Goal: Navigation & Orientation: Find specific page/section

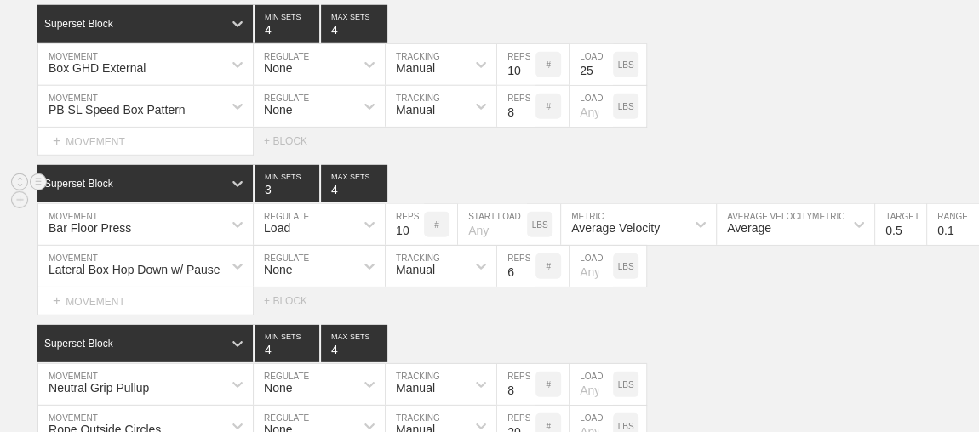
scroll to position [5805, 0]
click at [705, 86] on div "PB SL Speed Box Pattern MOVEMENT None REGULATE Manual TRACKING 8 REPS # LOAD LBS" at bounding box center [489, 107] width 979 height 42
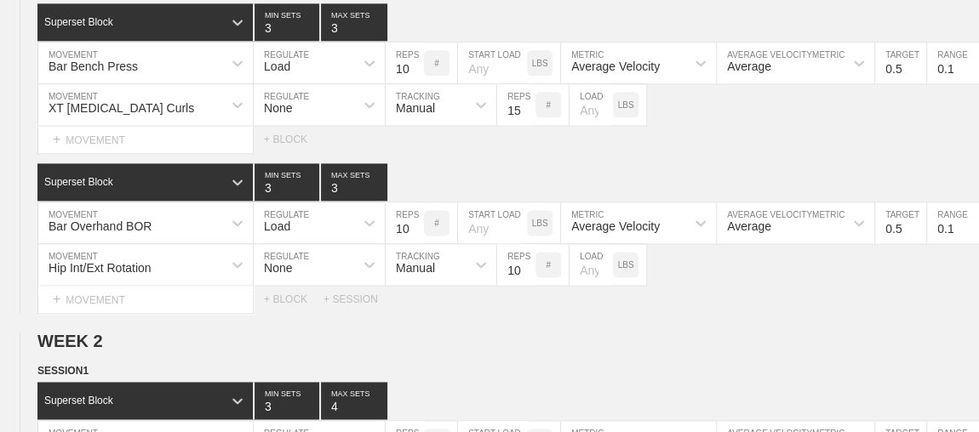
scroll to position [0, 0]
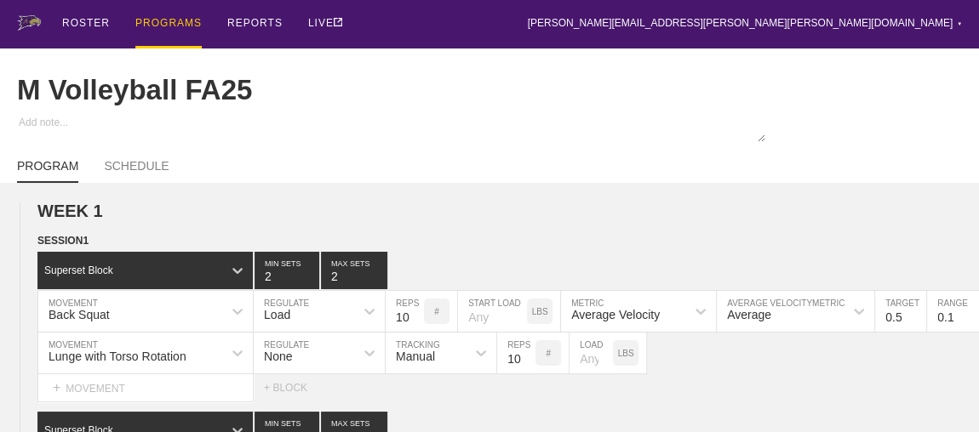
click at [163, 31] on div "PROGRAMS" at bounding box center [168, 24] width 66 height 49
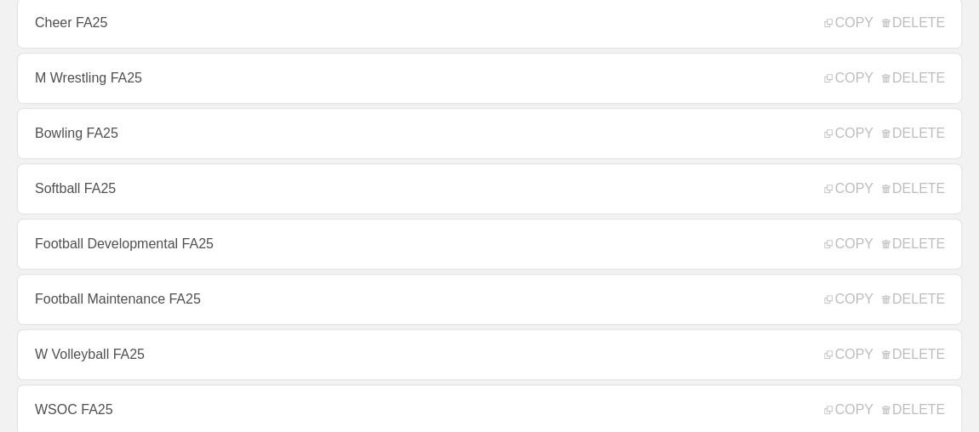
scroll to position [464, 0]
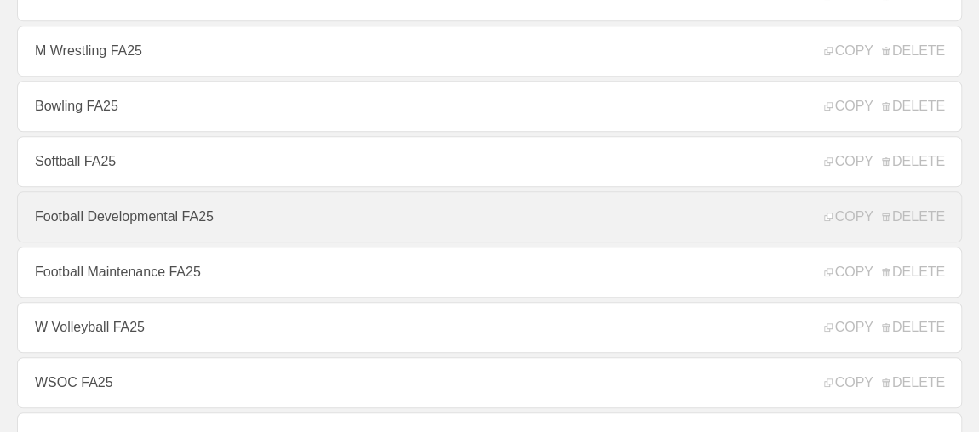
click at [169, 216] on link "Football Developmental FA25" at bounding box center [489, 216] width 945 height 51
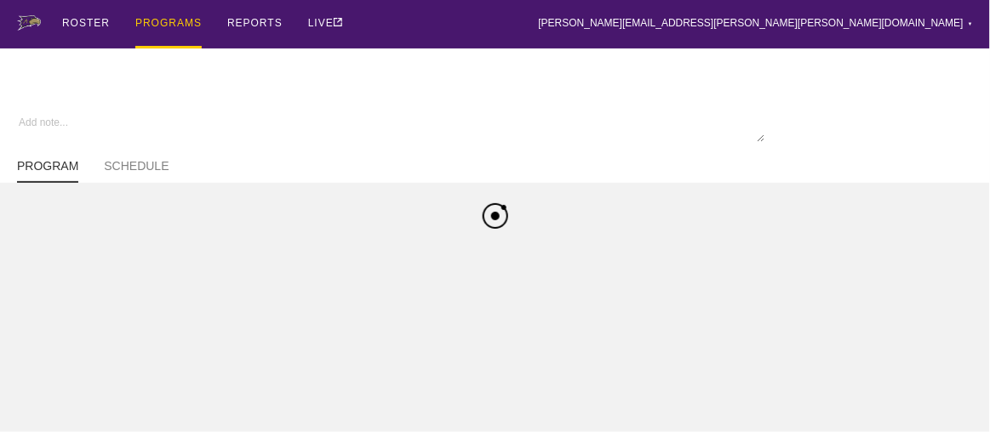
type textarea "x"
type input "Football Developmental FA25"
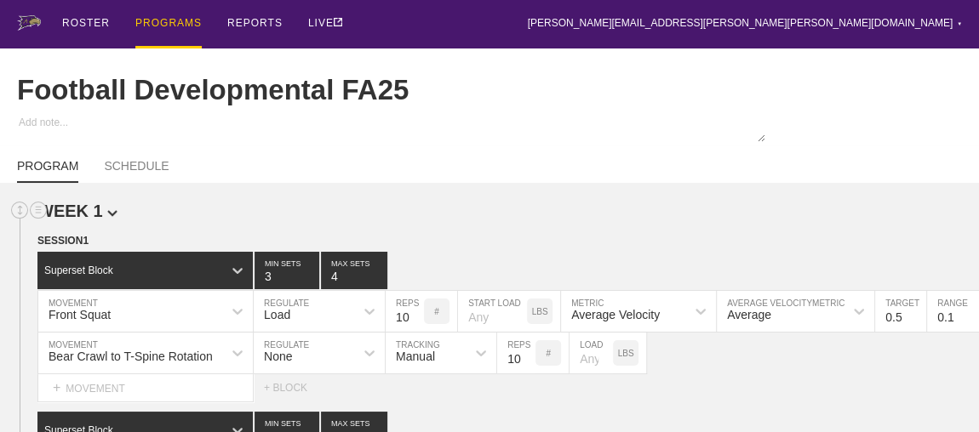
click at [483, 221] on h2 "WEEK 1" at bounding box center [507, 212] width 941 height 20
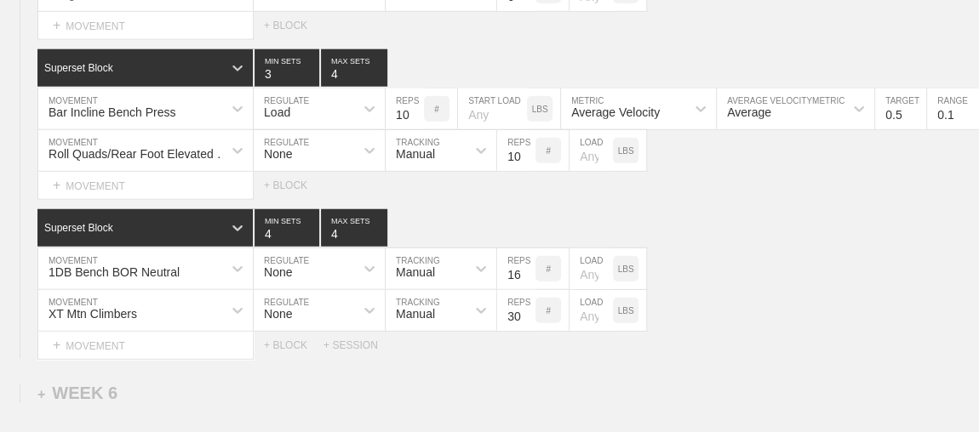
scroll to position [8871, 0]
